Goal: Task Accomplishment & Management: Use online tool/utility

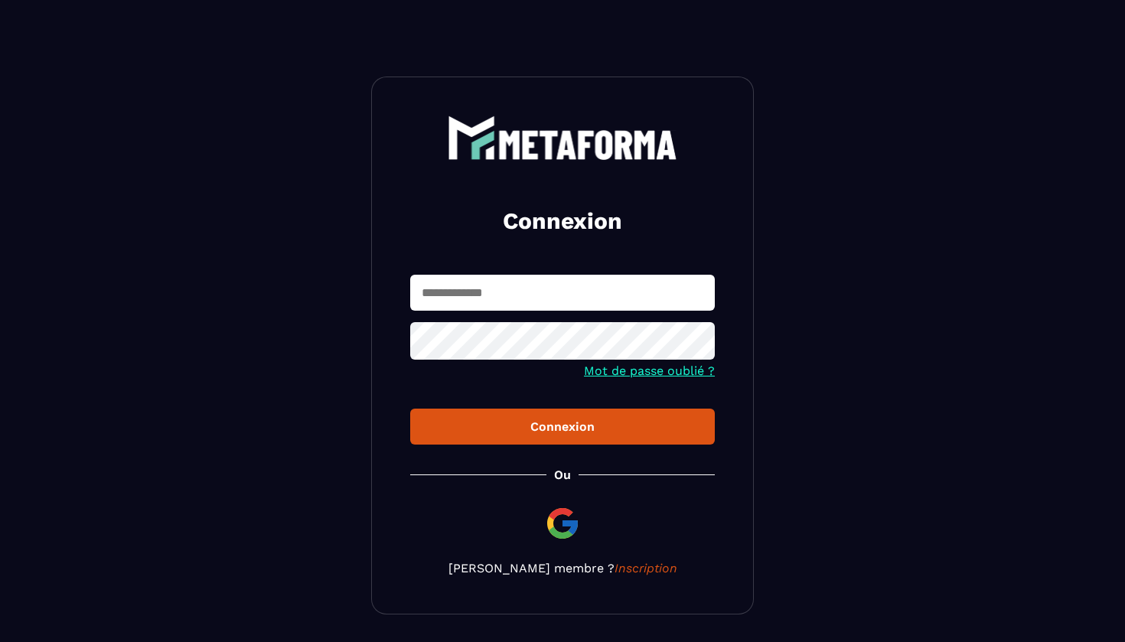
type input "**********"
click at [559, 421] on div "Connexion" at bounding box center [562, 426] width 280 height 15
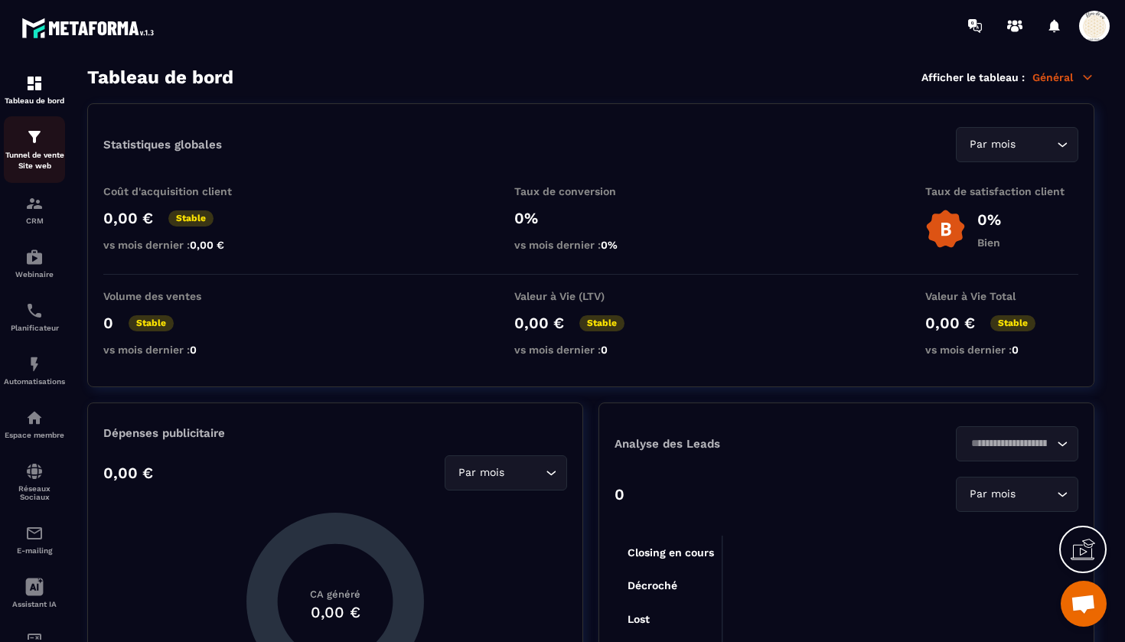
click at [47, 156] on p "Tunnel de vente Site web" at bounding box center [34, 160] width 61 height 21
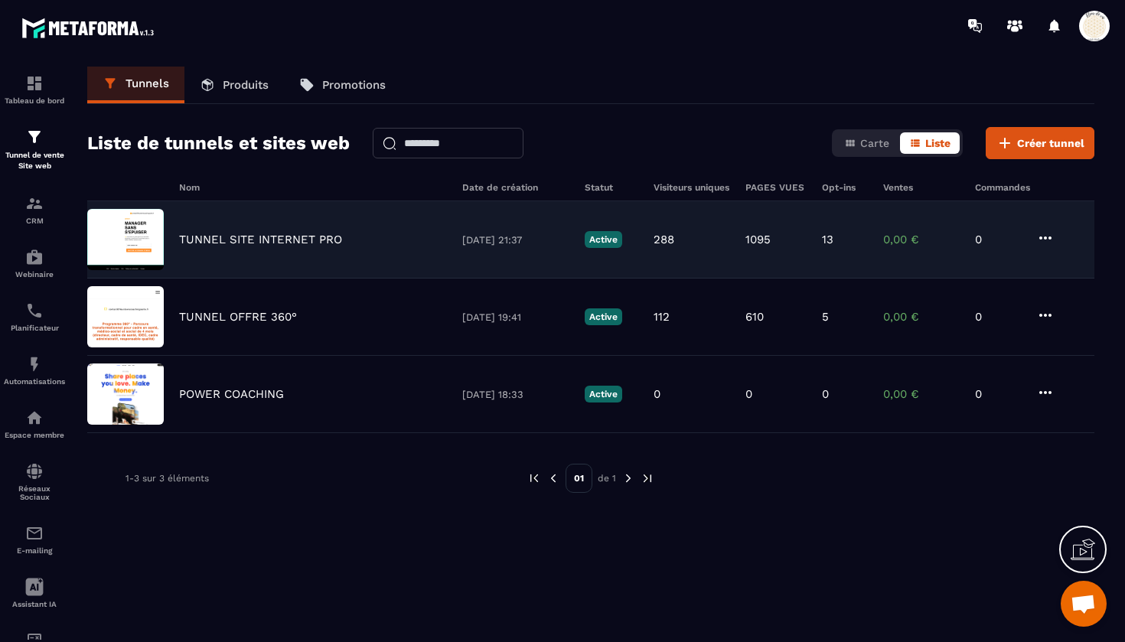
click at [275, 241] on p "TUNNEL SITE INTERNET PRO" at bounding box center [260, 240] width 163 height 14
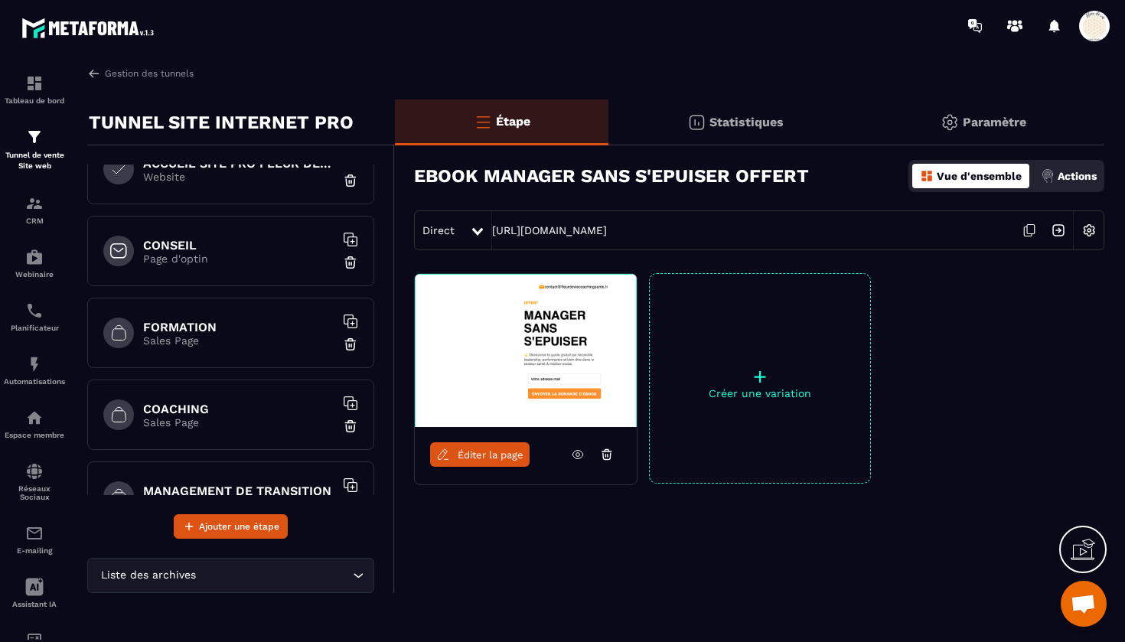
scroll to position [119, 0]
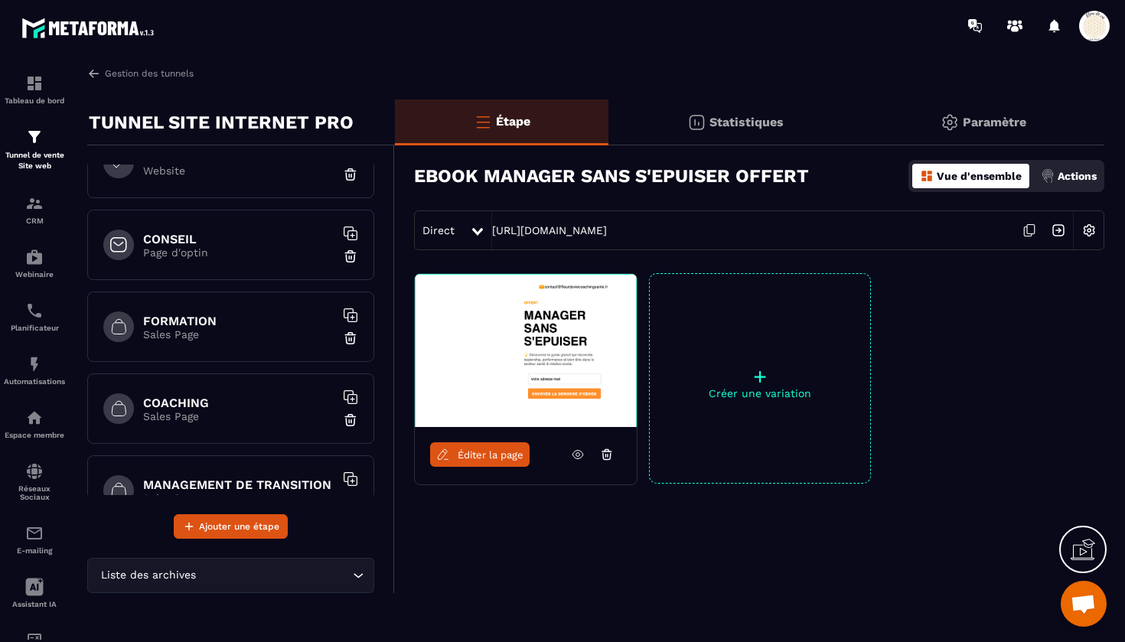
click at [213, 408] on h6 "COACHING" at bounding box center [238, 403] width 191 height 15
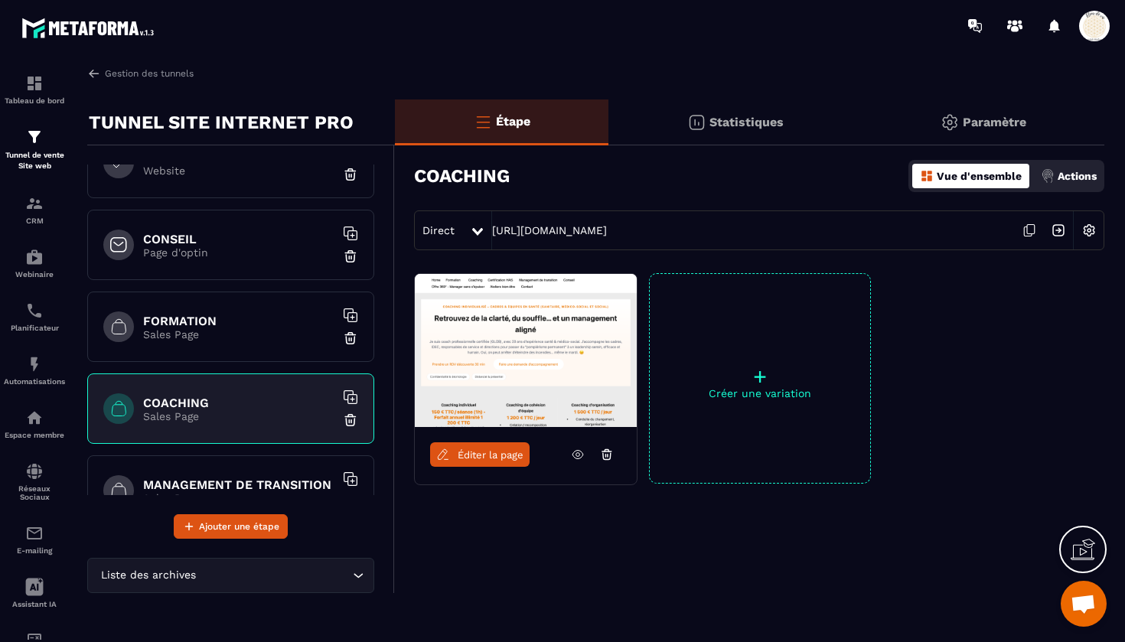
click at [495, 451] on span "Éditer la page" at bounding box center [491, 454] width 66 height 11
